Goal: Check status: Check status

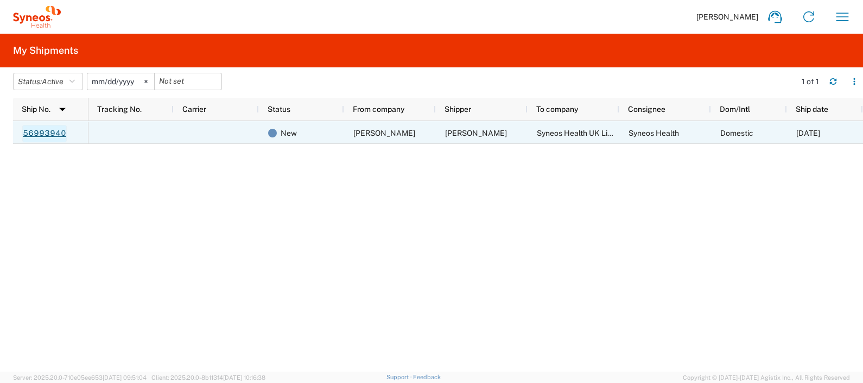
click at [24, 128] on link "56993940" at bounding box center [44, 133] width 45 height 17
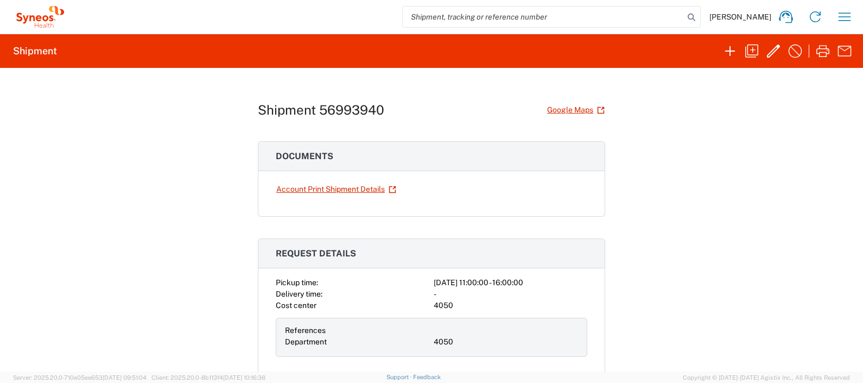
click at [42, 14] on icon at bounding box center [40, 17] width 54 height 22
